Goal: Navigation & Orientation: Find specific page/section

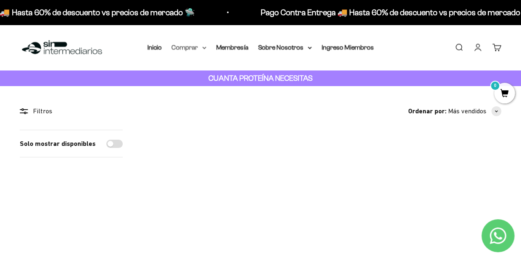
click at [198, 49] on summary "Comprar" at bounding box center [189, 47] width 35 height 11
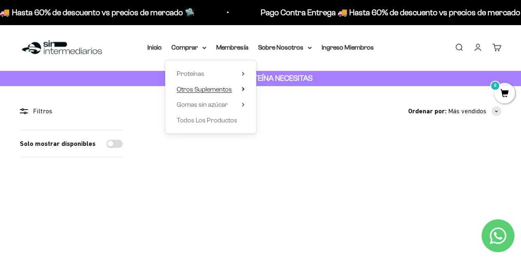
click at [241, 90] on summary "Otros Suplementos" at bounding box center [211, 89] width 68 height 11
click at [218, 108] on span "Gomas sin azúcar" at bounding box center [202, 104] width 51 height 7
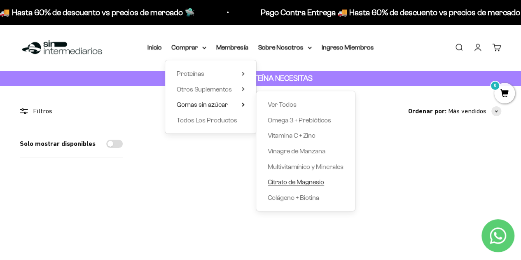
click at [288, 185] on span "Citrato de Magnesio" at bounding box center [296, 181] width 56 height 7
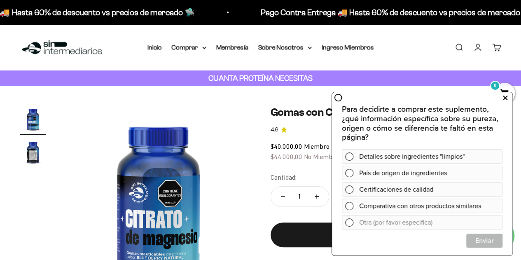
click at [504, 98] on icon at bounding box center [505, 97] width 5 height 11
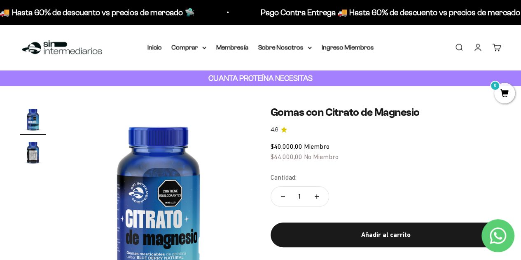
scroll to position [41, 0]
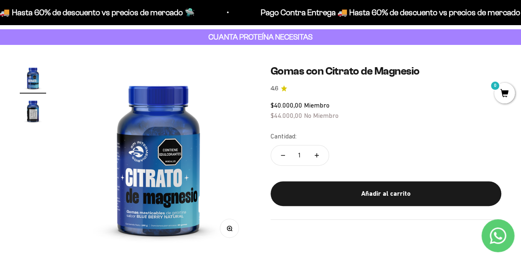
click at [32, 114] on img "Ir al artículo 2" at bounding box center [33, 111] width 26 height 26
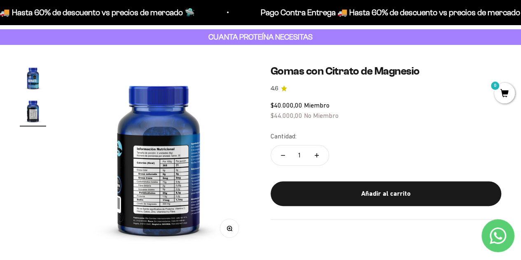
click at [173, 159] on img at bounding box center [158, 157] width 185 height 185
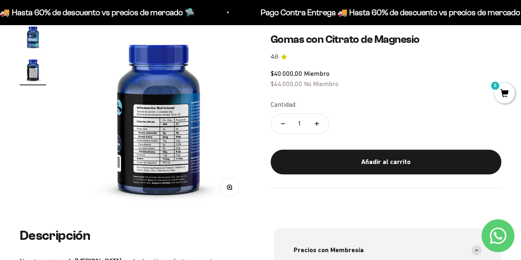
click at [230, 181] on button "Zoom" at bounding box center [229, 187] width 19 height 19
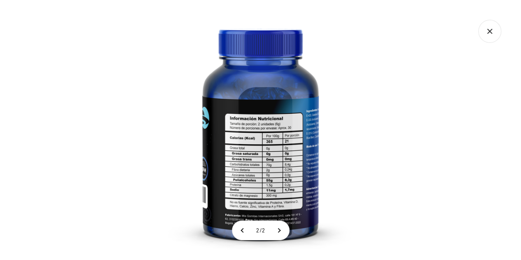
click at [491, 31] on icon "Cerrar galería" at bounding box center [489, 31] width 23 height 23
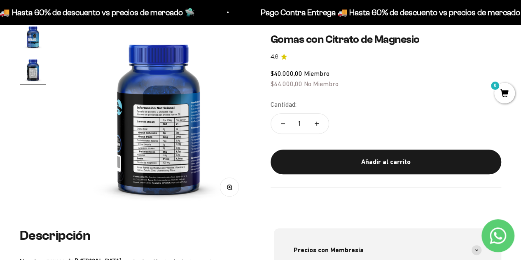
scroll to position [41, 0]
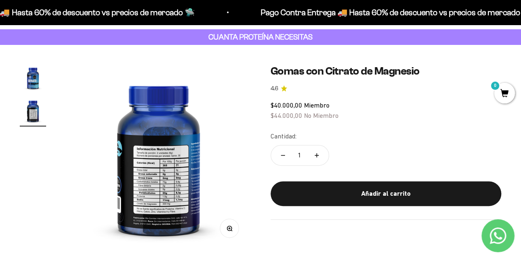
click at [36, 80] on img "Ir al artículo 1" at bounding box center [33, 78] width 26 height 26
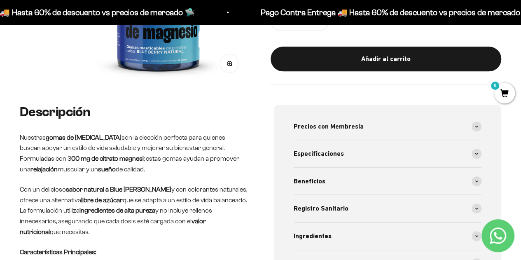
scroll to position [0, 0]
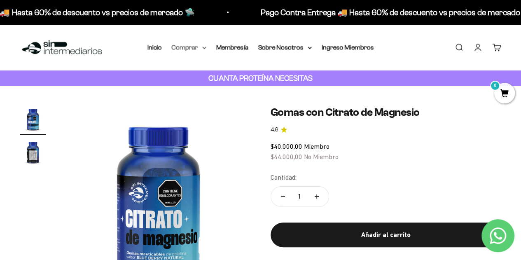
click at [198, 49] on summary "Comprar" at bounding box center [189, 47] width 35 height 11
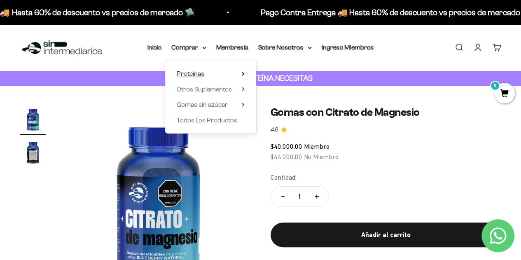
click at [220, 73] on summary "Proteínas" at bounding box center [211, 73] width 68 height 11
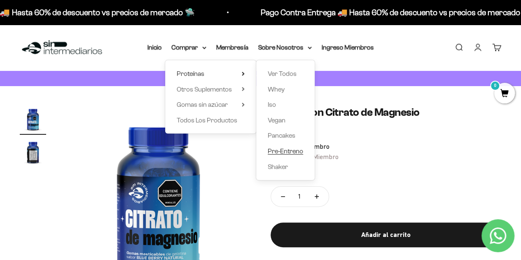
click at [296, 148] on span "Pre-Entreno" at bounding box center [285, 151] width 35 height 7
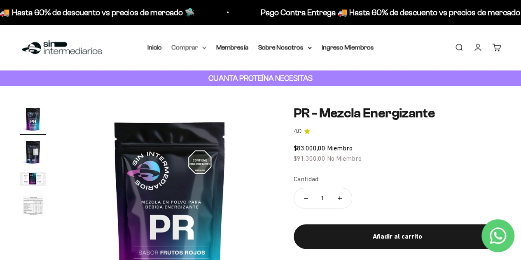
click at [199, 49] on summary "Comprar" at bounding box center [189, 47] width 35 height 11
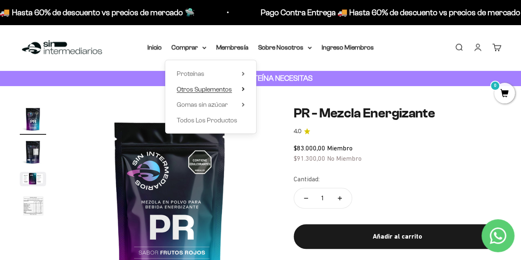
click at [242, 90] on icon at bounding box center [243, 89] width 3 height 4
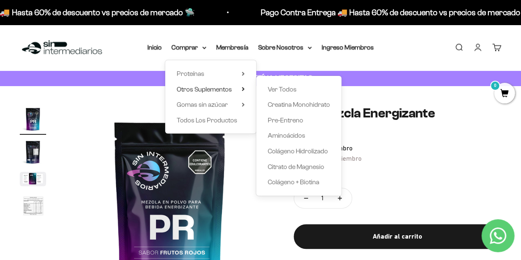
click at [245, 74] on div "Proteínas Ver Todos Whey Iso Vegan Shaker" at bounding box center [210, 96] width 91 height 73
click at [241, 75] on summary "Proteínas" at bounding box center [211, 73] width 68 height 11
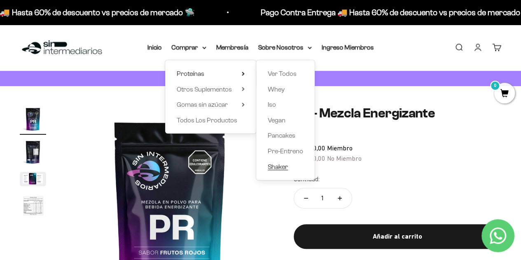
click at [285, 166] on span "Shaker" at bounding box center [278, 166] width 20 height 7
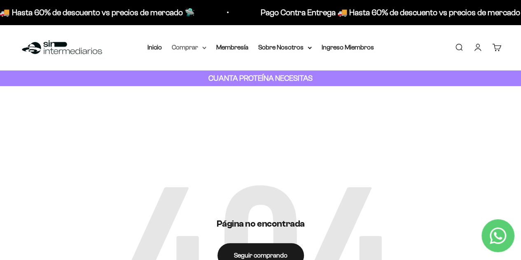
click at [188, 45] on summary "Comprar" at bounding box center [189, 47] width 35 height 11
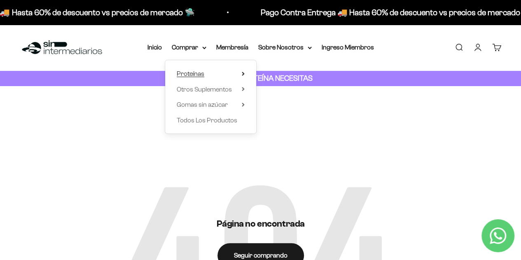
click at [209, 76] on summary "Proteínas" at bounding box center [211, 73] width 68 height 11
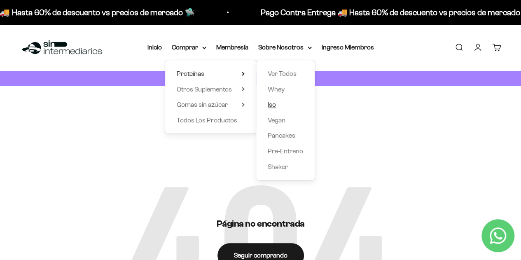
scroll to position [41, 0]
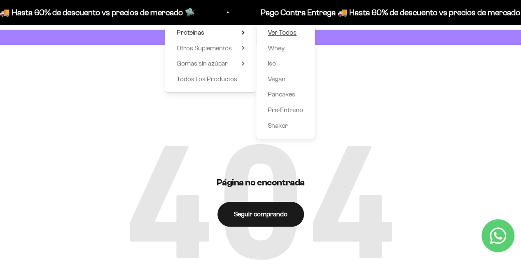
click at [290, 34] on span "Ver Todos" at bounding box center [282, 32] width 29 height 7
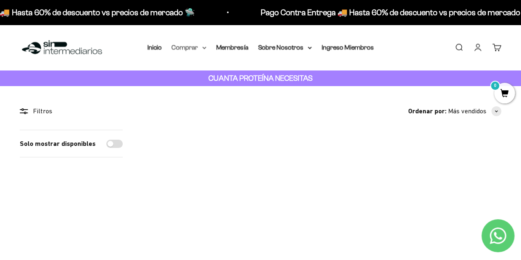
click at [198, 47] on summary "Comprar" at bounding box center [189, 47] width 35 height 11
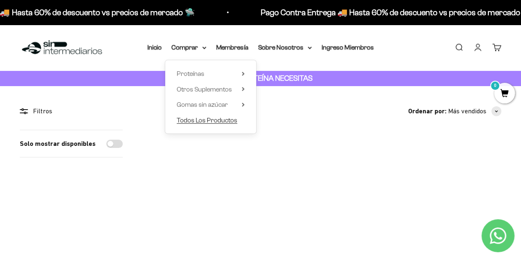
click at [232, 120] on span "Todos Los Productos" at bounding box center [207, 120] width 61 height 7
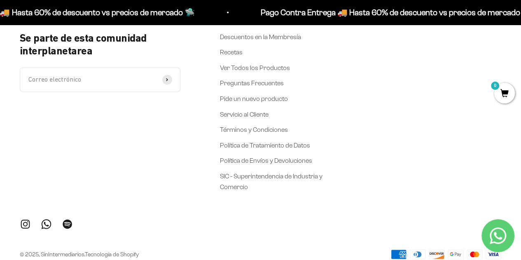
scroll to position [2123, 0]
